Goal: Transaction & Acquisition: Purchase product/service

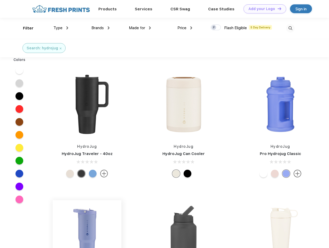
scroll to position [0, 0]
click at [263, 9] on link "Add your Logo Design Tool" at bounding box center [264, 8] width 43 height 9
click at [0, 0] on div "Design Tool" at bounding box center [0, 0] width 0 height 0
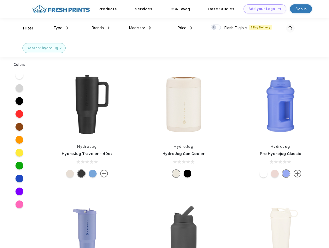
click at [277, 9] on link "Add your Logo Design Tool" at bounding box center [264, 8] width 43 height 9
click at [25, 28] on div "Filter" at bounding box center [28, 28] width 11 height 6
click at [61, 28] on span "Type" at bounding box center [57, 28] width 9 height 5
click at [100, 28] on span "Brands" at bounding box center [97, 28] width 12 height 5
click at [140, 28] on span "Made for" at bounding box center [137, 28] width 16 height 5
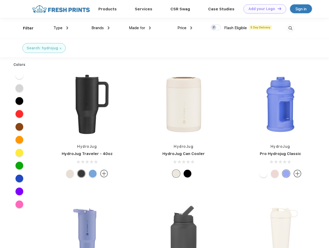
click at [185, 28] on span "Price" at bounding box center [181, 28] width 9 height 5
click at [216, 28] on div at bounding box center [216, 28] width 10 height 6
click at [214, 28] on input "checkbox" at bounding box center [212, 25] width 3 height 3
click at [290, 28] on img at bounding box center [290, 28] width 9 height 9
